Goal: Complete application form

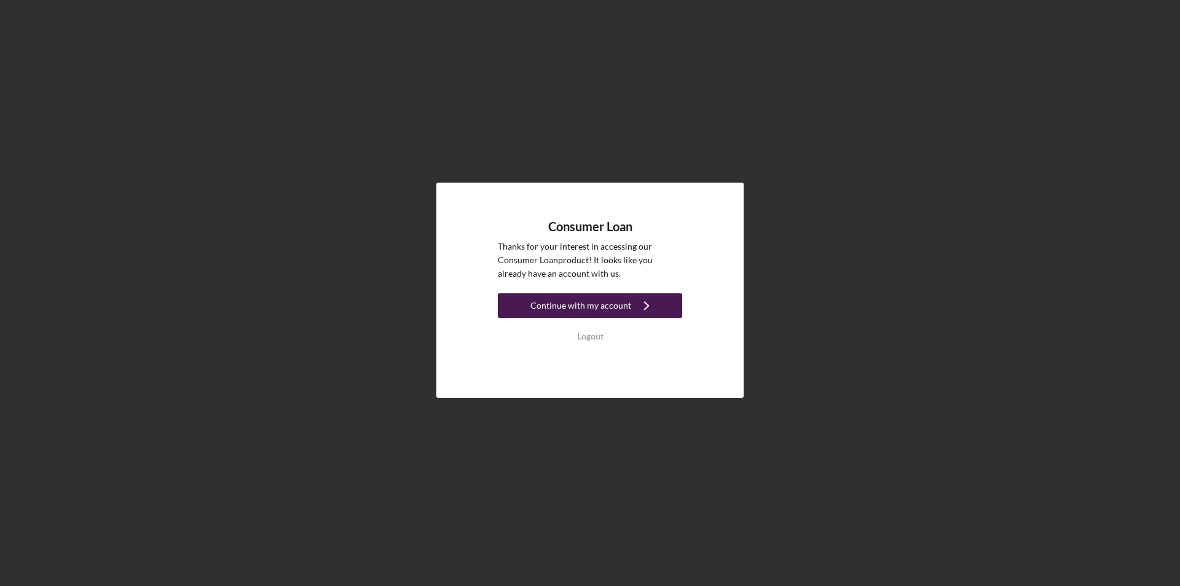
click at [565, 305] on div "Continue with my account" at bounding box center [580, 305] width 101 height 25
